Goal: Task Accomplishment & Management: Use online tool/utility

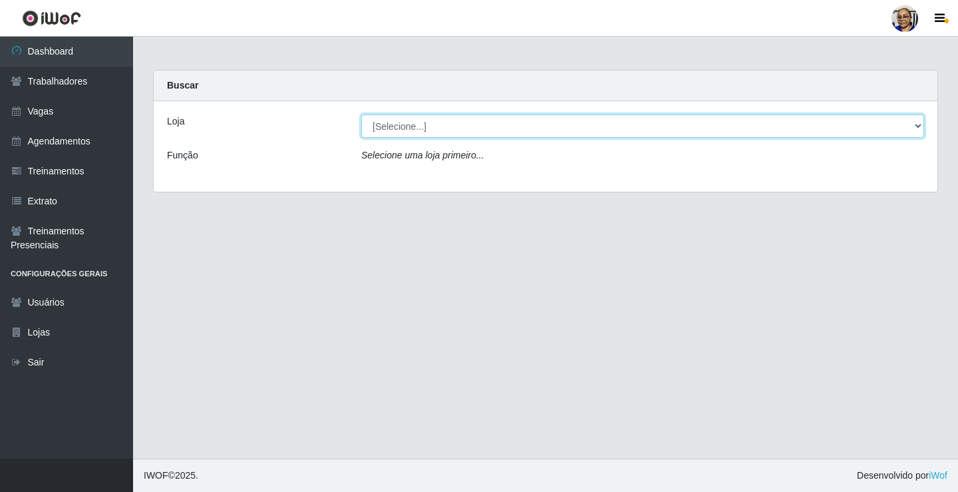
click at [918, 126] on select "[Selecione...] Mercadinho [GEOGRAPHIC_DATA]" at bounding box center [642, 125] width 563 height 23
select select "345"
click at [361, 114] on select "[Selecione...] Mercadinho [GEOGRAPHIC_DATA]" at bounding box center [642, 125] width 563 height 23
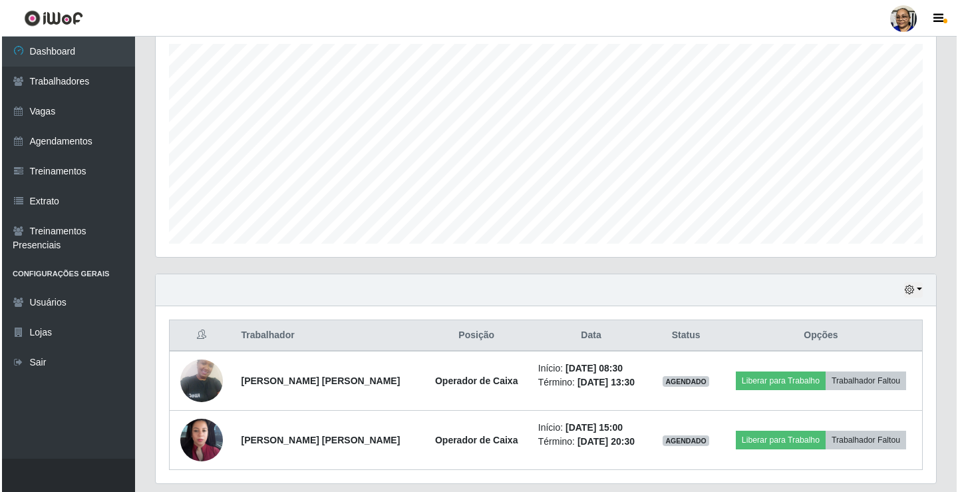
scroll to position [274, 0]
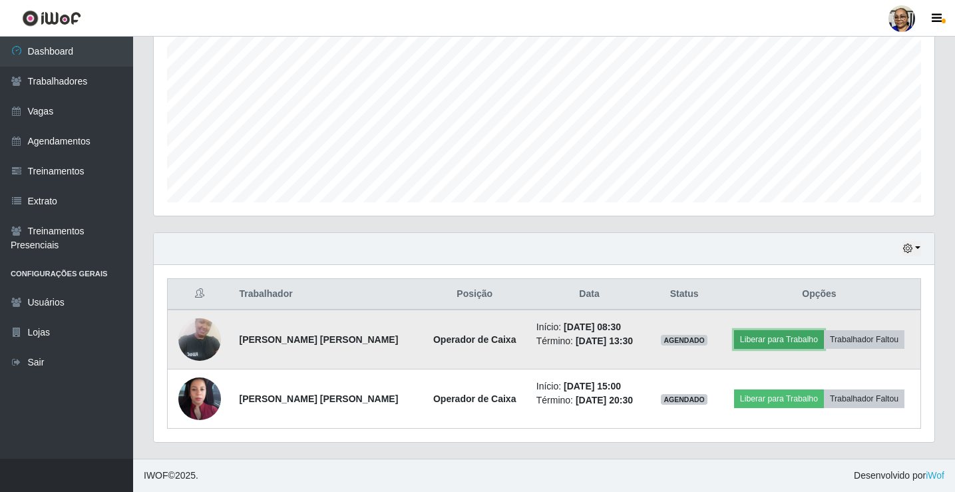
click at [778, 336] on button "Liberar para Trabalho" at bounding box center [779, 339] width 90 height 19
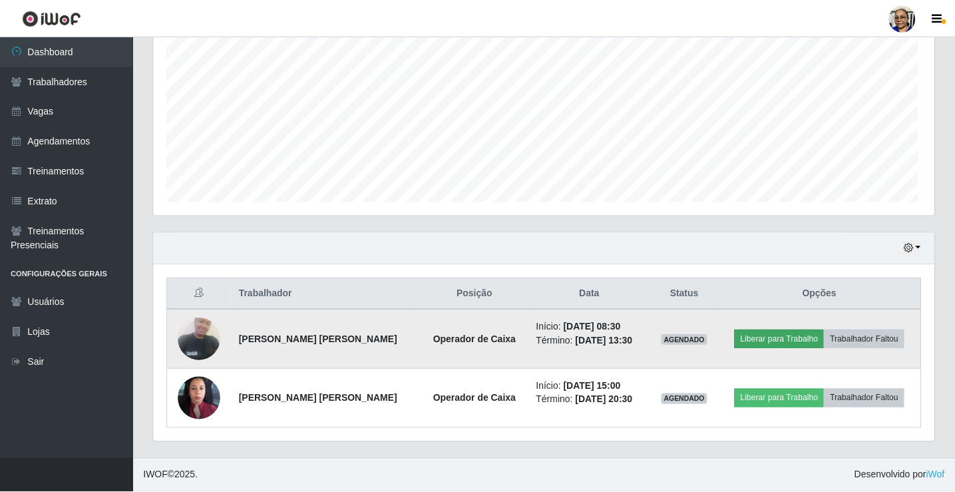
scroll to position [276, 773]
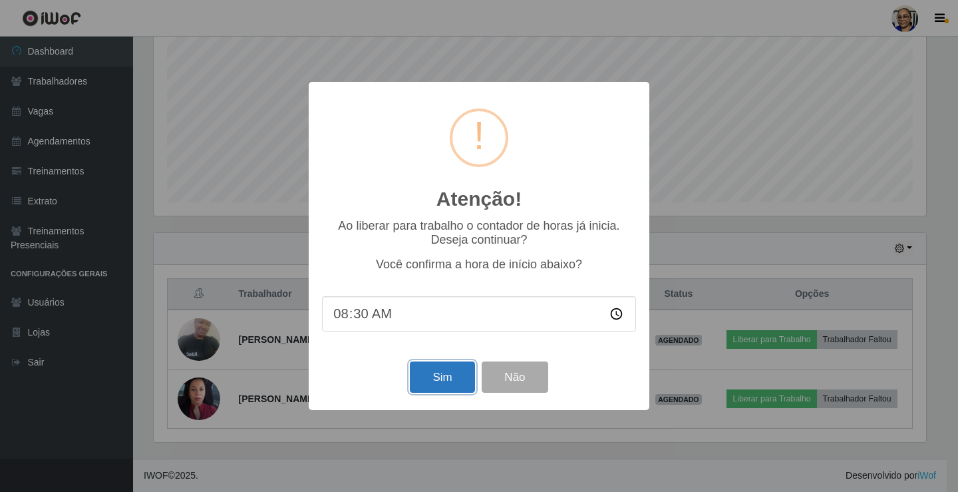
click at [445, 381] on button "Sim" at bounding box center [442, 376] width 65 height 31
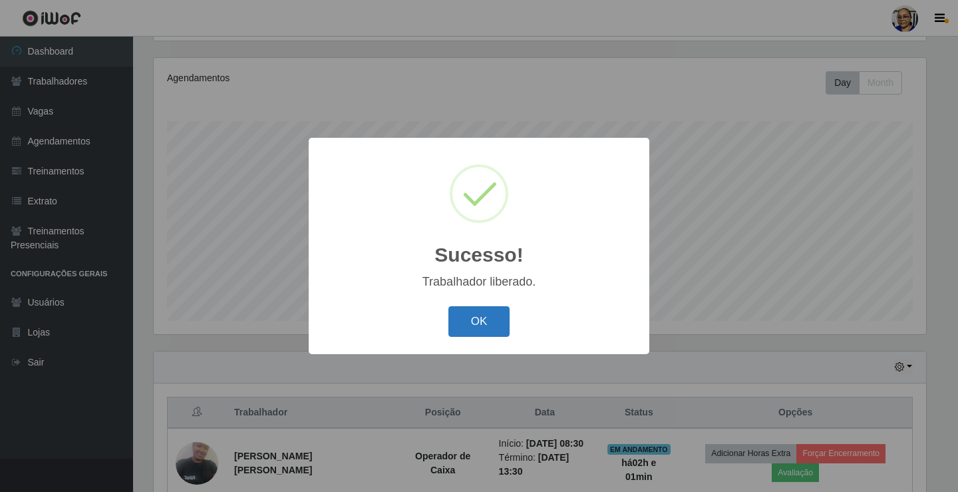
click at [494, 326] on button "OK" at bounding box center [480, 321] width 62 height 31
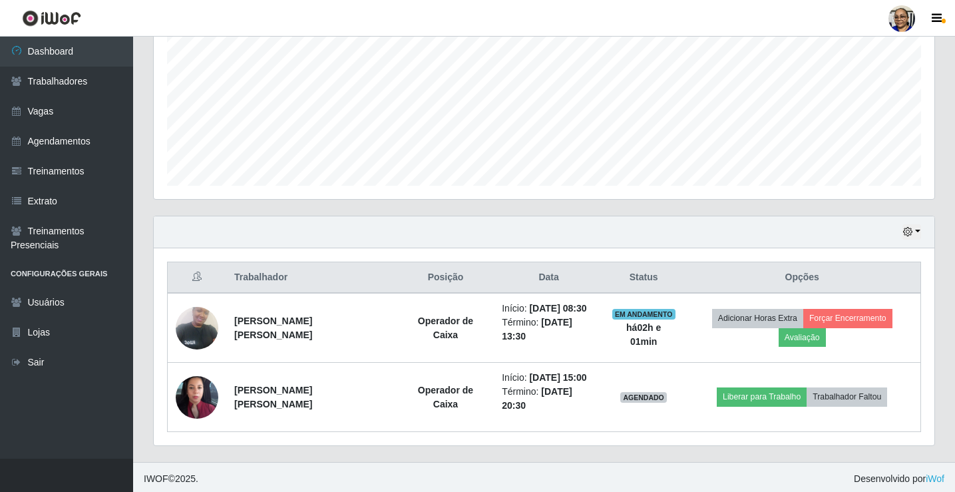
scroll to position [293, 0]
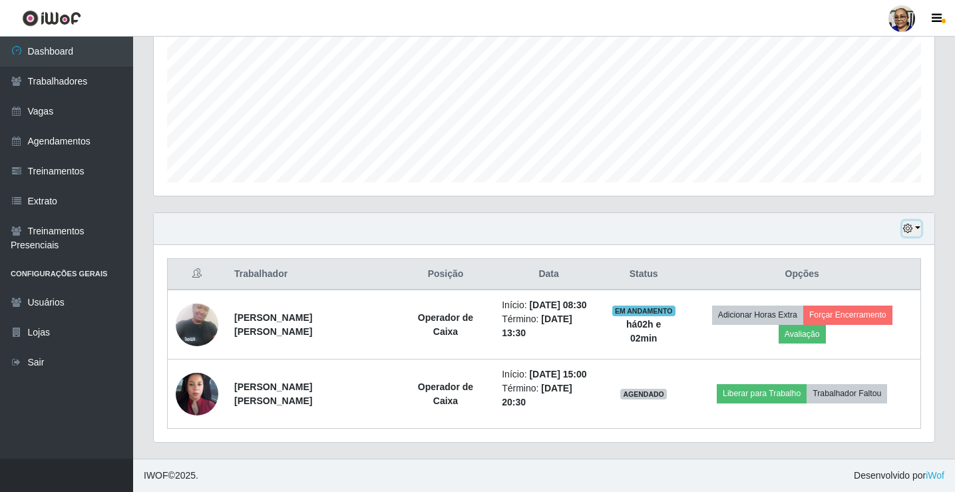
click at [916, 228] on button "button" at bounding box center [911, 228] width 19 height 15
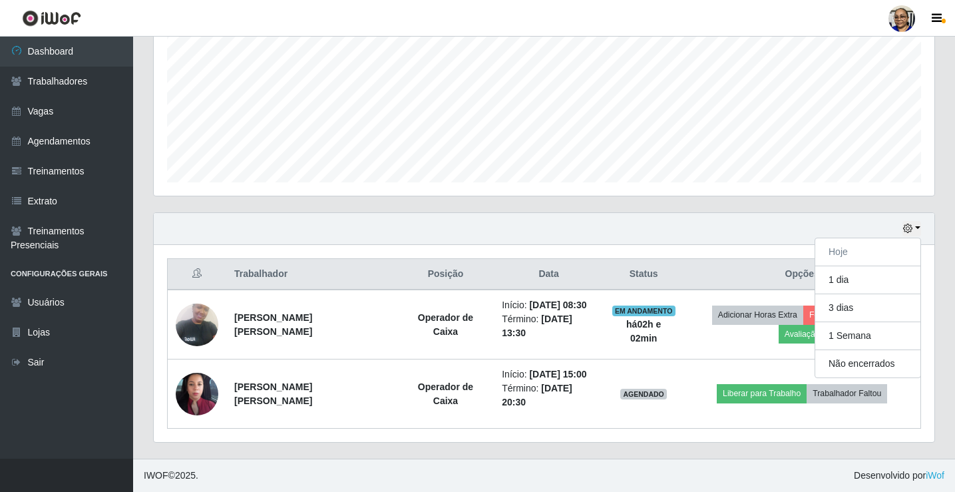
click at [942, 272] on div "Hoje 1 dia 3 dias 1 Semana Não encerrados Trabalhador Posição Data Status Opçõe…" at bounding box center [544, 335] width 802 height 246
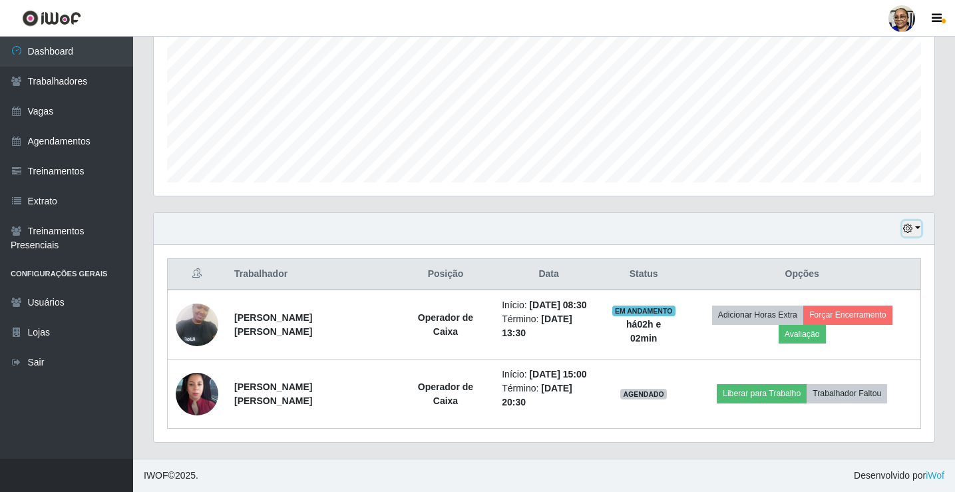
click at [918, 228] on button "button" at bounding box center [911, 228] width 19 height 15
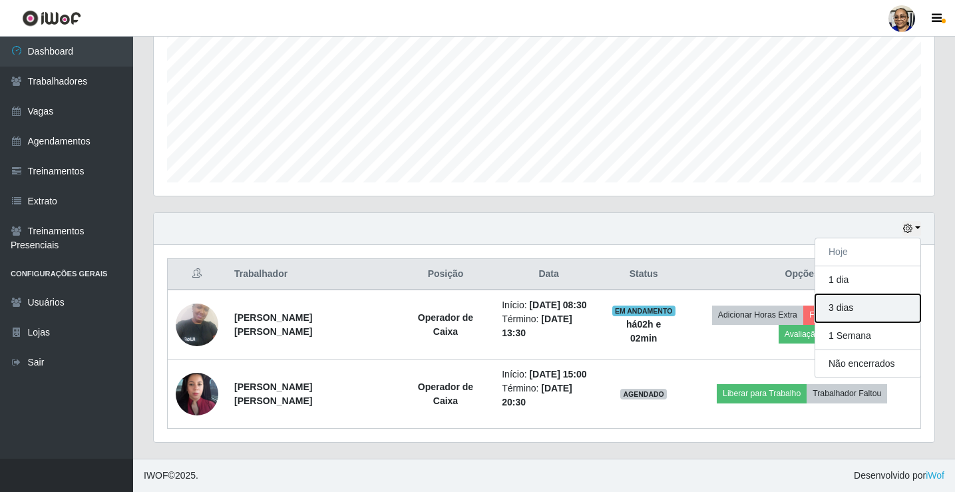
click at [893, 307] on button "3 dias" at bounding box center [867, 308] width 105 height 28
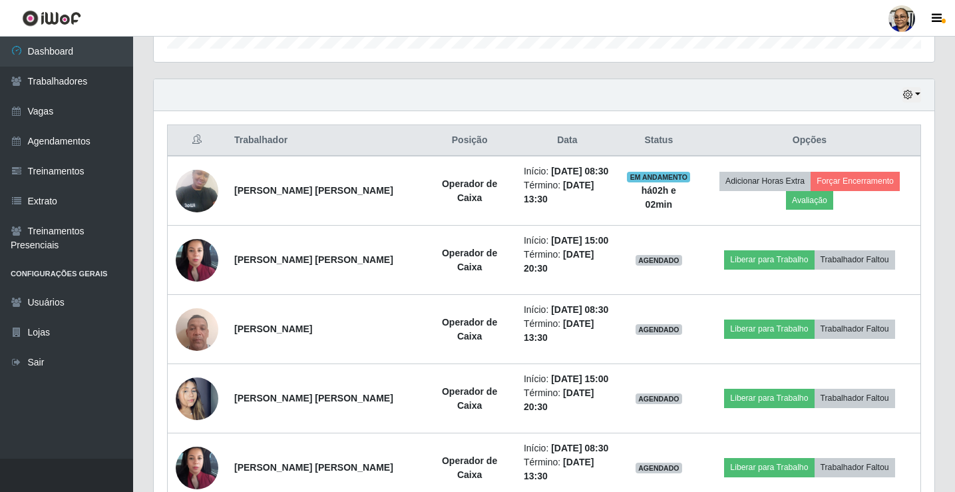
scroll to position [427, 0]
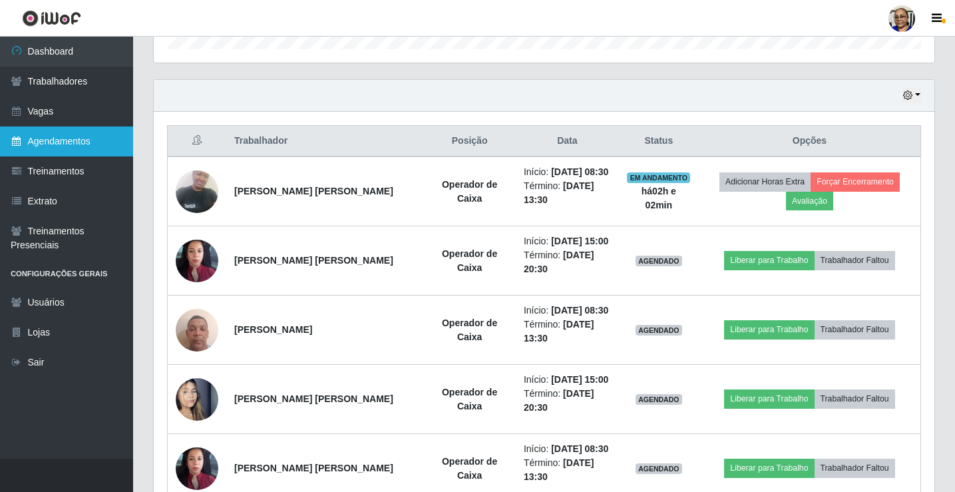
click at [86, 142] on link "Agendamentos" at bounding box center [66, 141] width 133 height 30
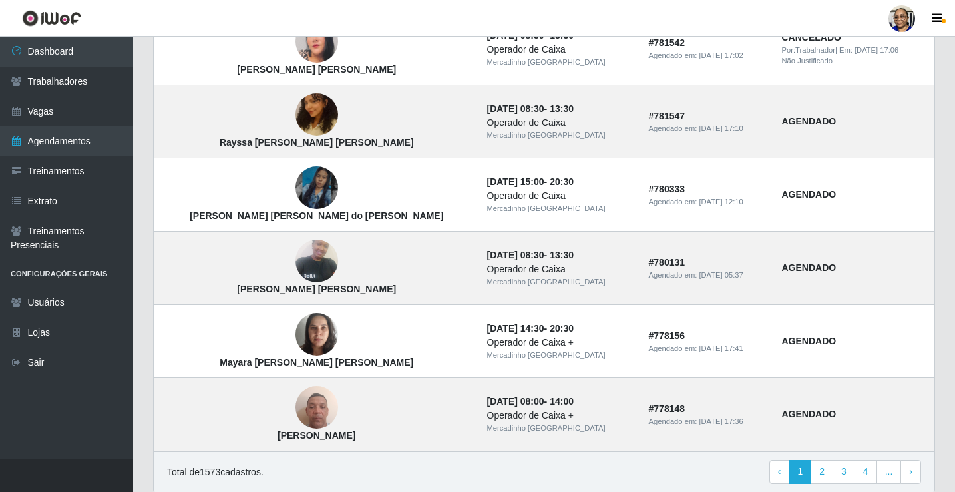
scroll to position [865, 0]
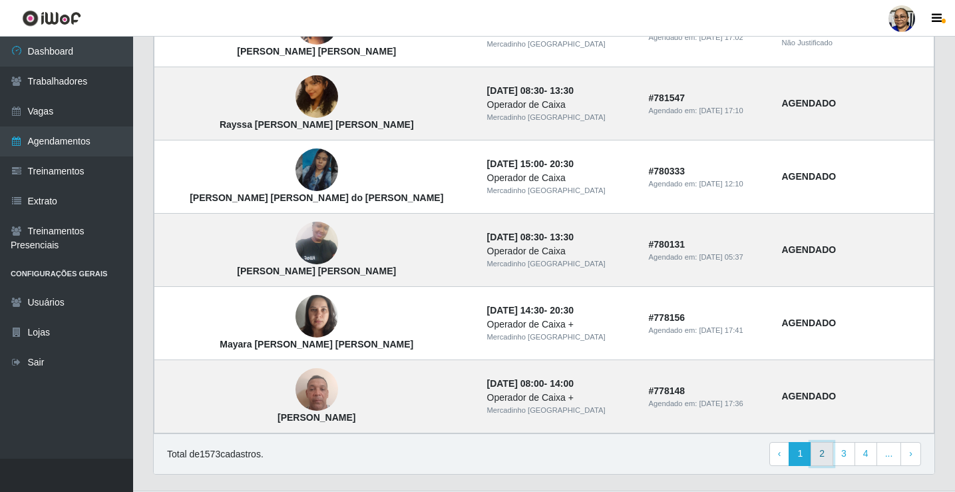
click at [824, 456] on link "2" at bounding box center [822, 454] width 23 height 24
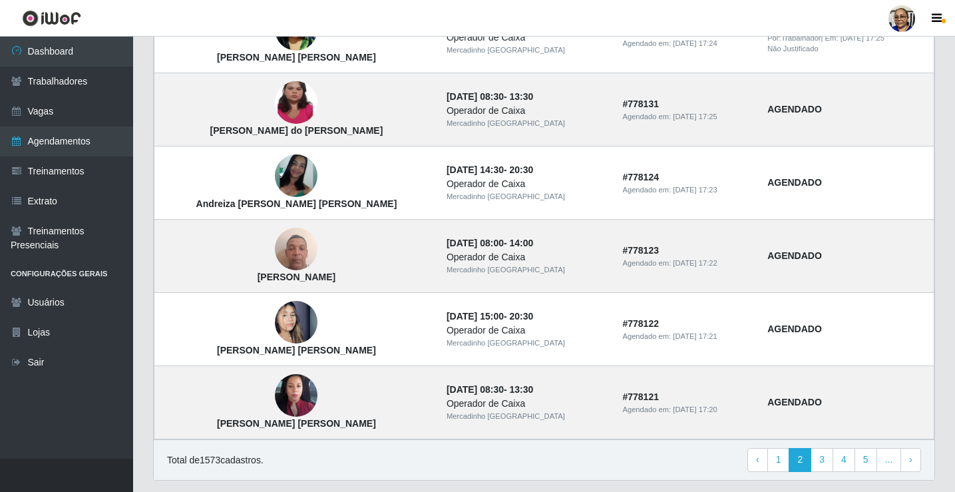
scroll to position [865, 0]
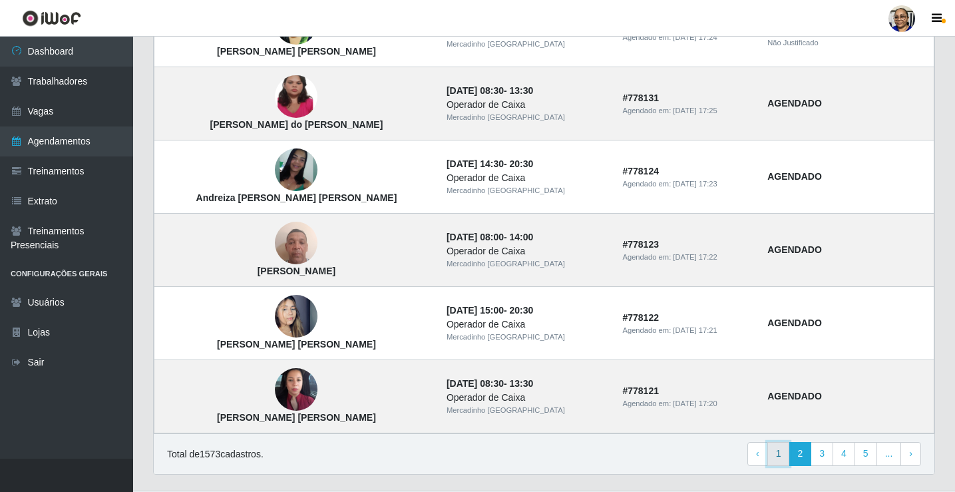
click at [782, 455] on link "1" at bounding box center [778, 454] width 23 height 24
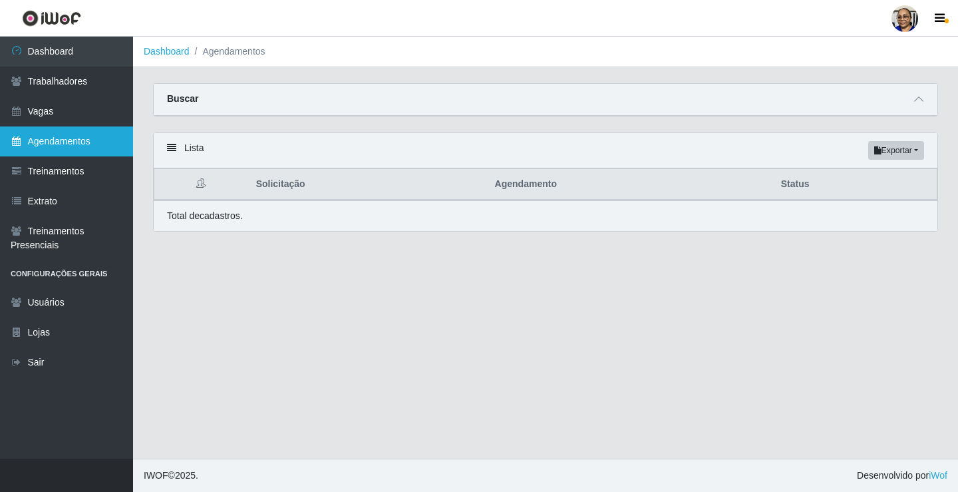
click at [94, 138] on link "Agendamentos" at bounding box center [66, 141] width 133 height 30
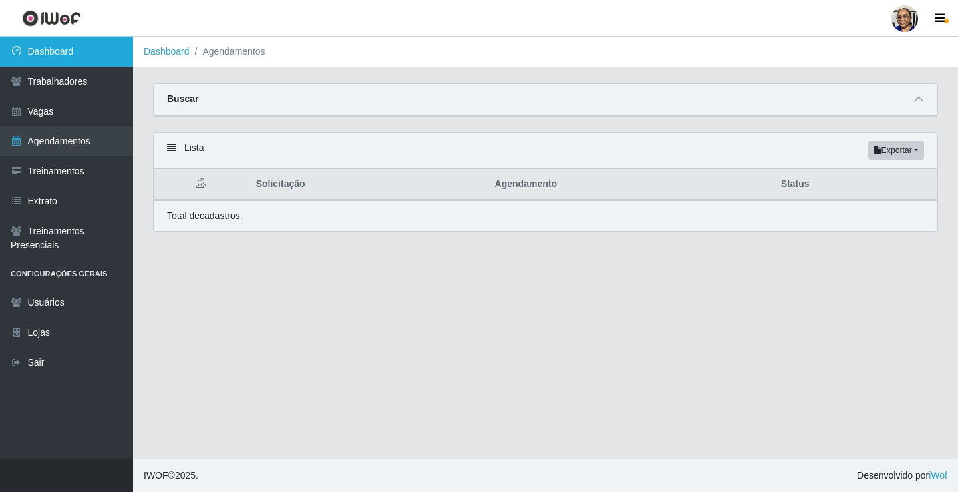
click at [108, 56] on link "Dashboard" at bounding box center [66, 52] width 133 height 30
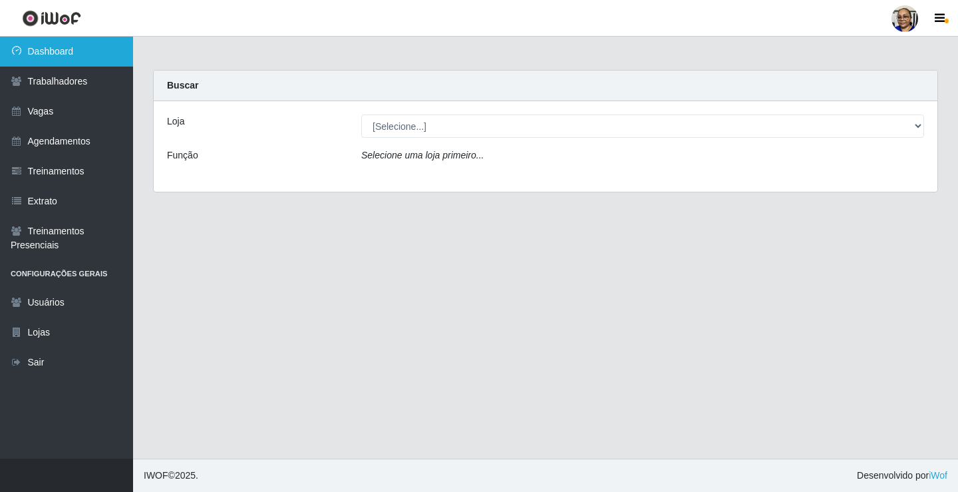
click at [89, 53] on link "Dashboard" at bounding box center [66, 52] width 133 height 30
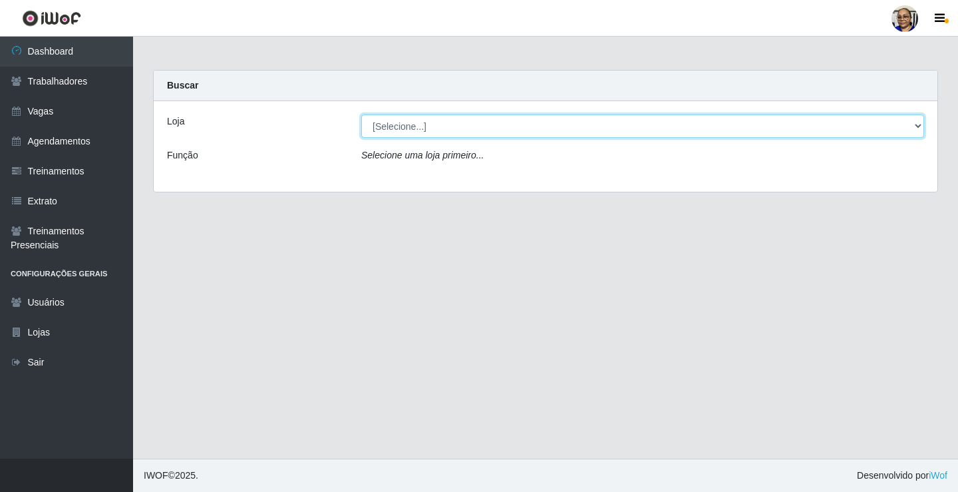
click at [918, 126] on select "[Selecione...] Mercadinho [GEOGRAPHIC_DATA]" at bounding box center [642, 125] width 563 height 23
select select "345"
click at [361, 114] on select "[Selecione...] Mercadinho [GEOGRAPHIC_DATA]" at bounding box center [642, 125] width 563 height 23
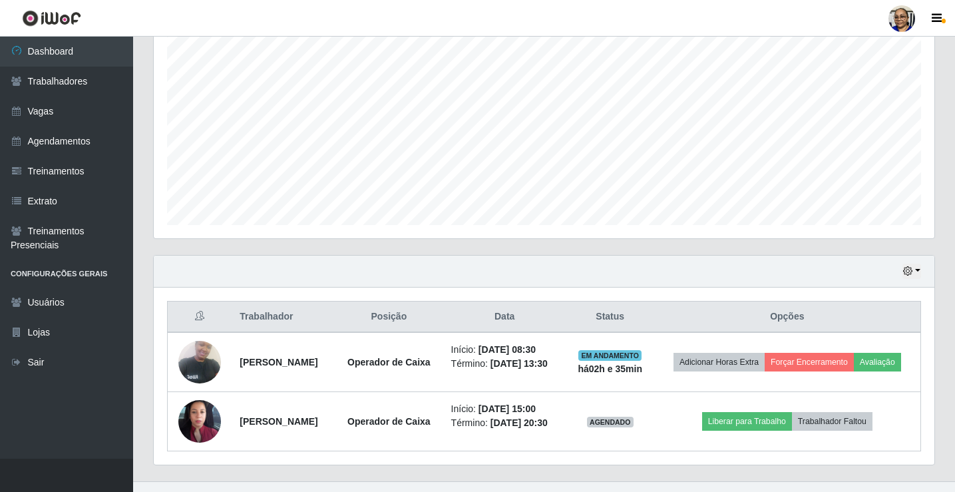
scroll to position [227, 0]
